Goal: Browse casually: Explore the website without a specific task or goal

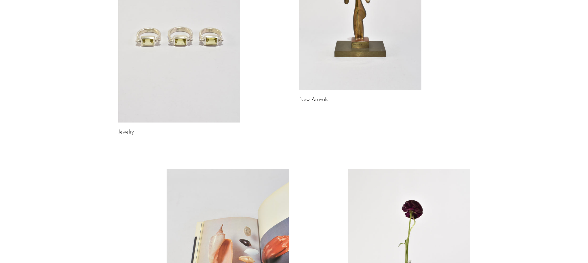
scroll to position [70, 0]
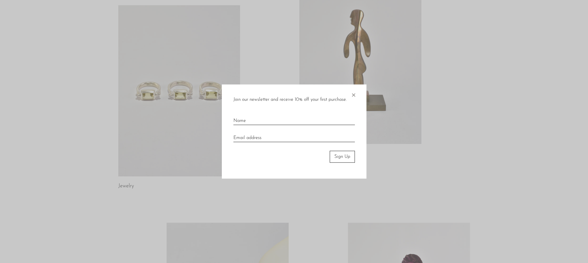
drag, startPoint x: 353, startPoint y: 94, endPoint x: 320, endPoint y: 110, distance: 36.9
click at [353, 94] on span "×" at bounding box center [353, 93] width 6 height 19
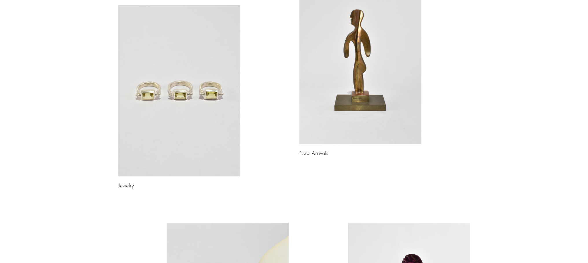
scroll to position [299, 0]
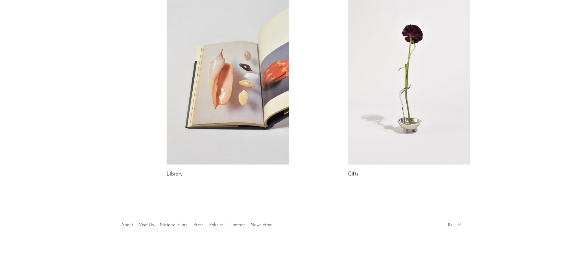
click at [173, 174] on link "Library" at bounding box center [175, 173] width 16 height 5
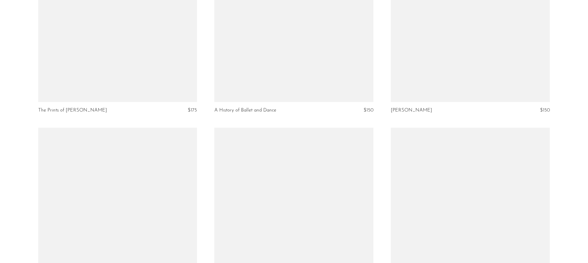
scroll to position [2834, 0]
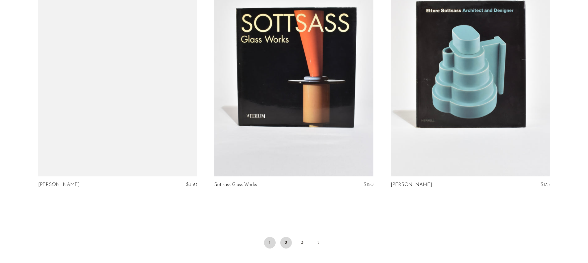
click at [285, 237] on link "2" at bounding box center [286, 243] width 12 height 12
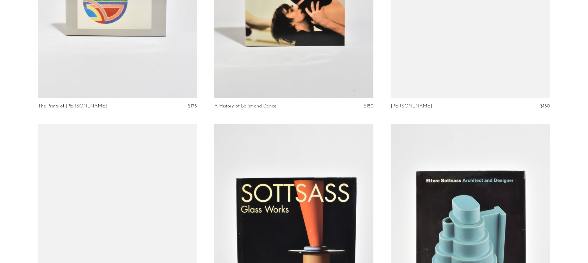
scroll to position [2552, 0]
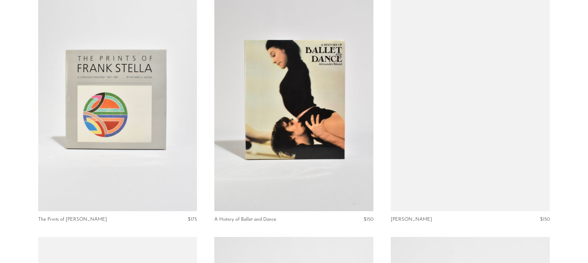
click at [248, 107] on link at bounding box center [293, 99] width 159 height 223
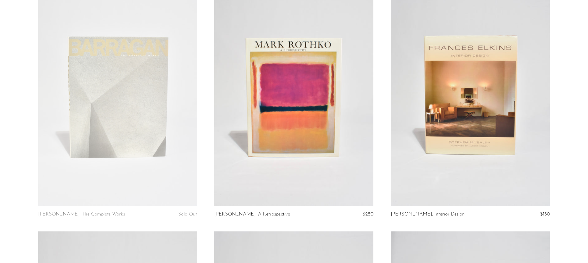
scroll to position [0, 0]
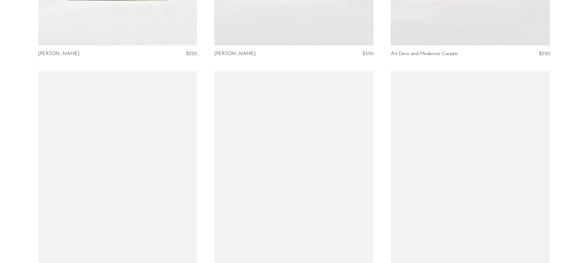
scroll to position [522, 0]
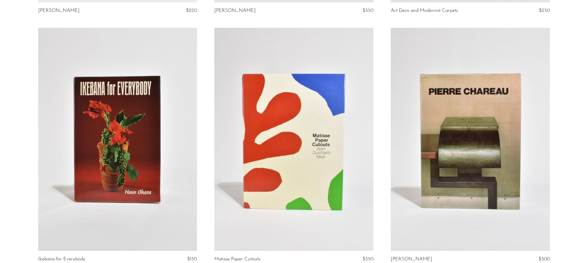
click at [282, 195] on link at bounding box center [293, 139] width 159 height 223
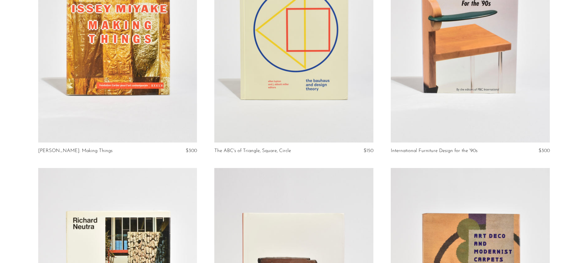
scroll to position [0, 0]
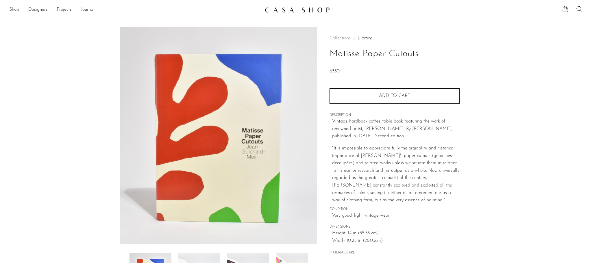
scroll to position [106, 0]
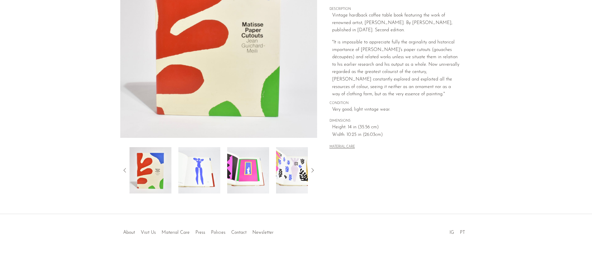
click at [313, 168] on icon at bounding box center [312, 170] width 7 height 7
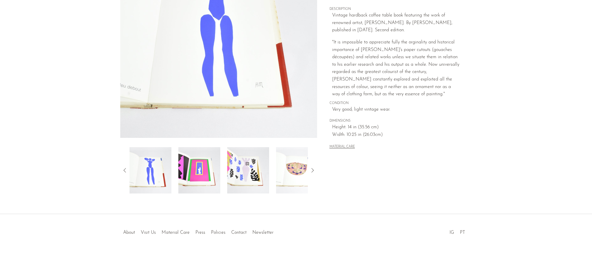
click at [245, 160] on img at bounding box center [248, 170] width 42 height 46
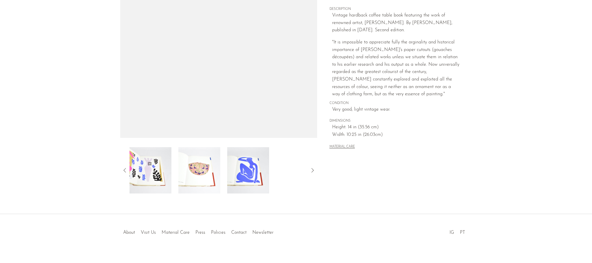
click at [263, 165] on img at bounding box center [248, 170] width 42 height 46
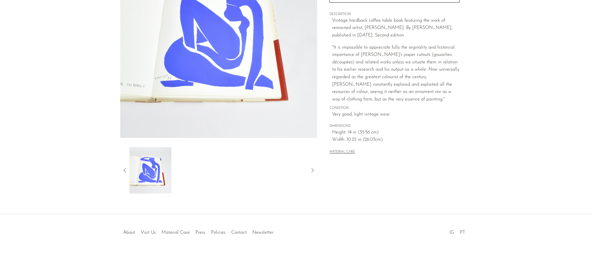
click at [129, 169] on div at bounding box center [218, 170] width 197 height 46
click at [125, 169] on icon at bounding box center [124, 170] width 7 height 7
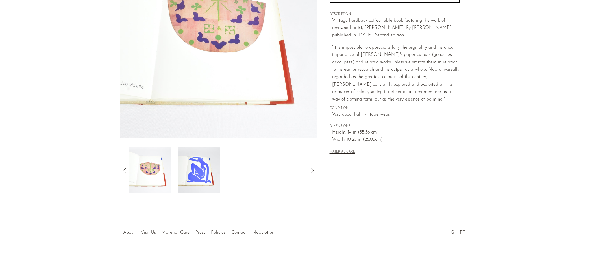
click at [145, 167] on img at bounding box center [151, 170] width 42 height 46
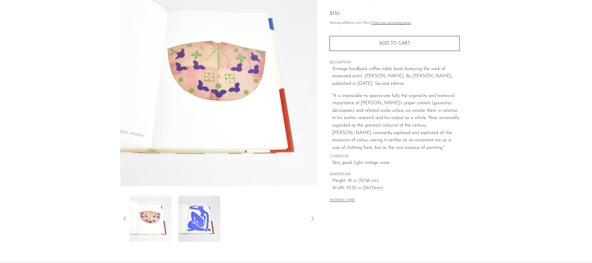
click at [128, 219] on icon at bounding box center [124, 218] width 7 height 7
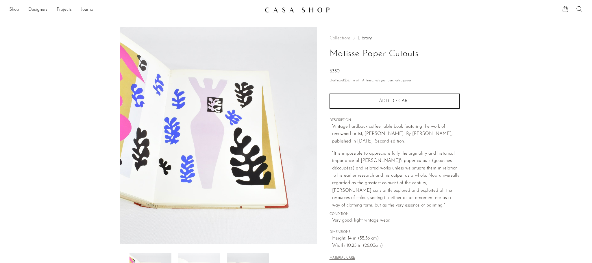
scroll to position [45, 0]
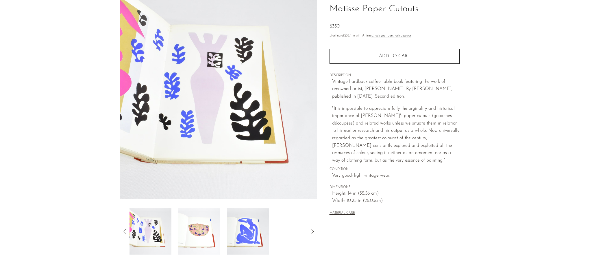
click at [125, 233] on icon at bounding box center [124, 231] width 7 height 7
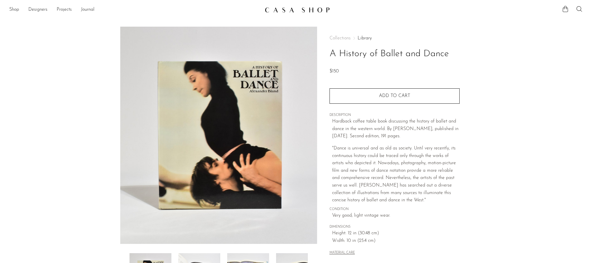
scroll to position [114, 0]
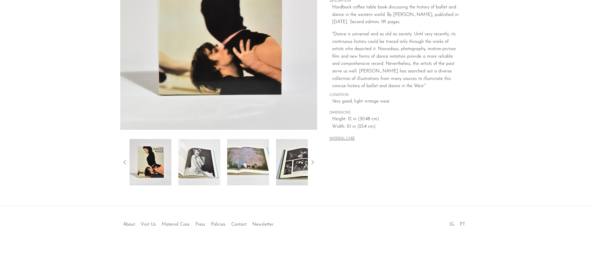
click at [313, 162] on icon at bounding box center [312, 161] width 7 height 7
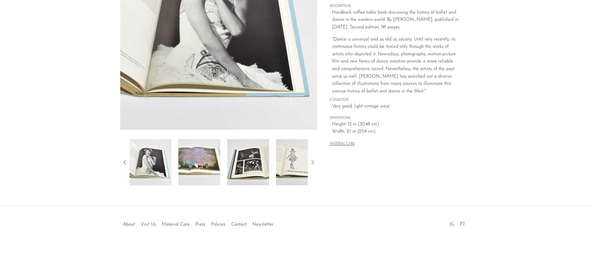
click at [312, 162] on icon at bounding box center [312, 161] width 7 height 7
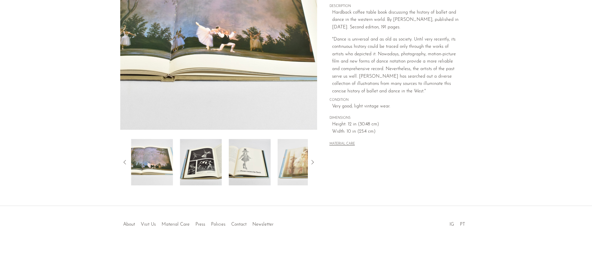
click at [312, 162] on icon at bounding box center [312, 161] width 7 height 7
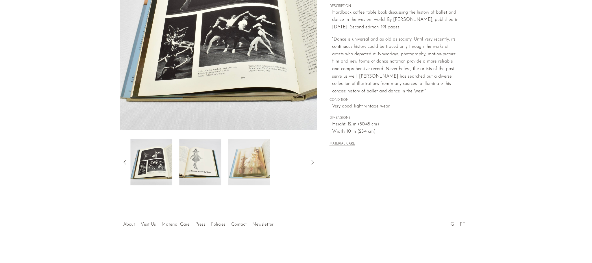
click at [312, 162] on icon at bounding box center [312, 161] width 7 height 7
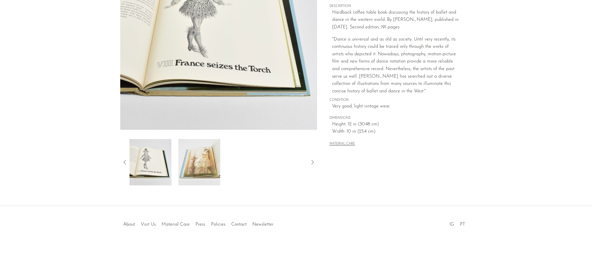
click at [312, 162] on icon at bounding box center [312, 161] width 7 height 7
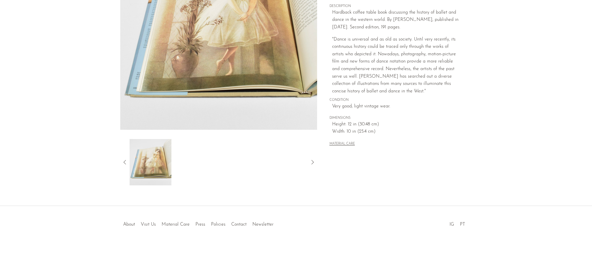
scroll to position [0, 0]
